Goal: Transaction & Acquisition: Purchase product/service

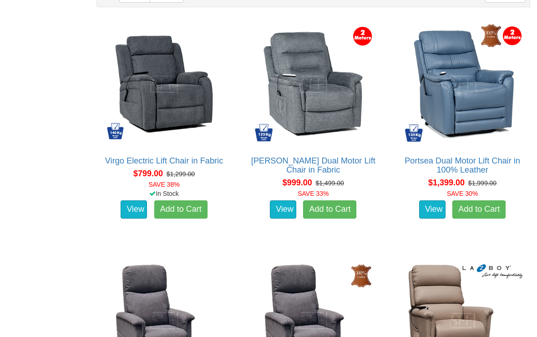
scroll to position [588, 0]
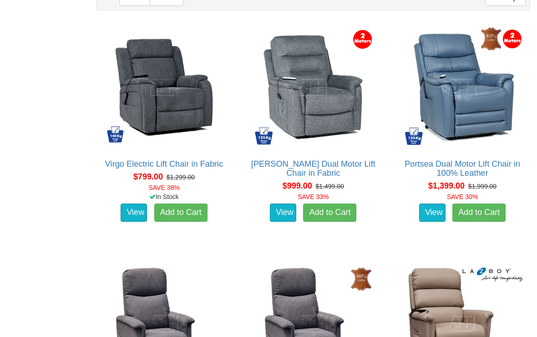
click at [154, 110] on img at bounding box center [164, 88] width 126 height 126
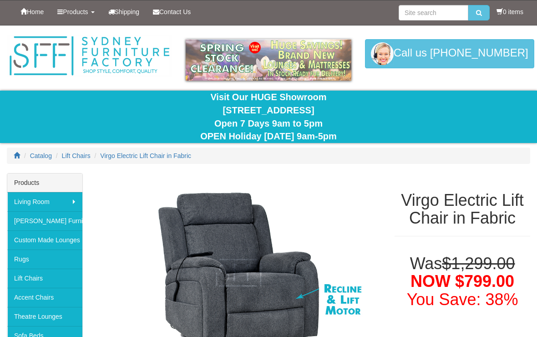
click at [55, 183] on div "Products" at bounding box center [44, 182] width 75 height 19
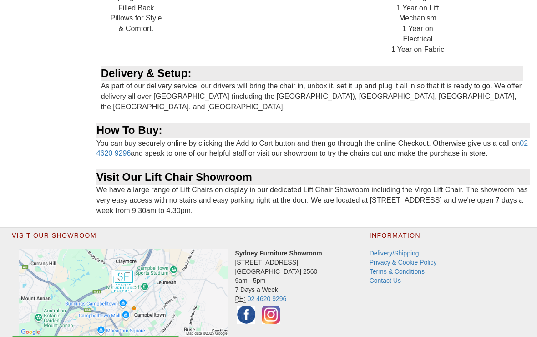
scroll to position [1103, 0]
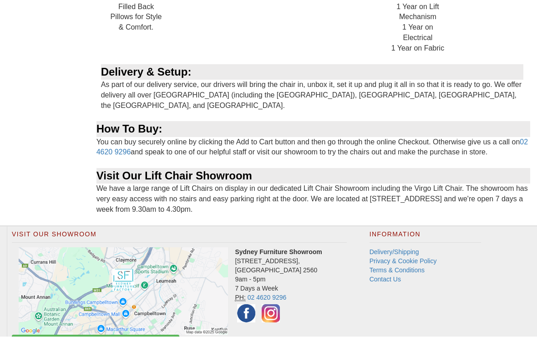
click at [83, 248] on img at bounding box center [123, 291] width 209 height 87
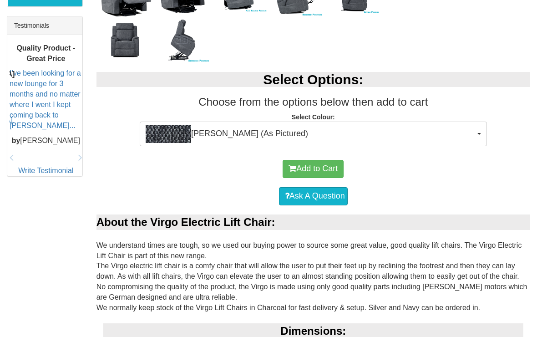
scroll to position [395, 0]
click at [481, 134] on button "Ollie Charcoal (As Pictured)" at bounding box center [313, 133] width 347 height 25
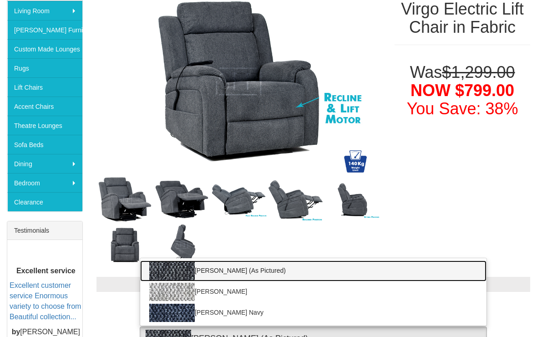
scroll to position [172, 0]
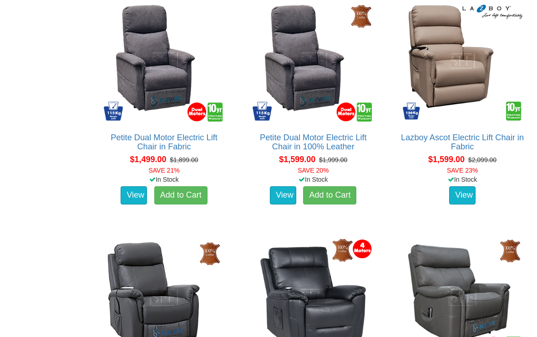
scroll to position [851, 0]
click at [146, 111] on img at bounding box center [164, 61] width 126 height 126
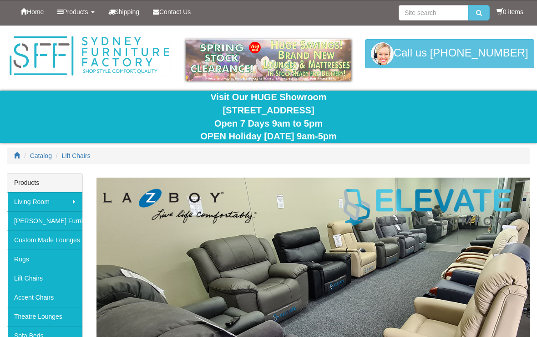
scroll to position [866, 0]
